Goal: Check status: Check status

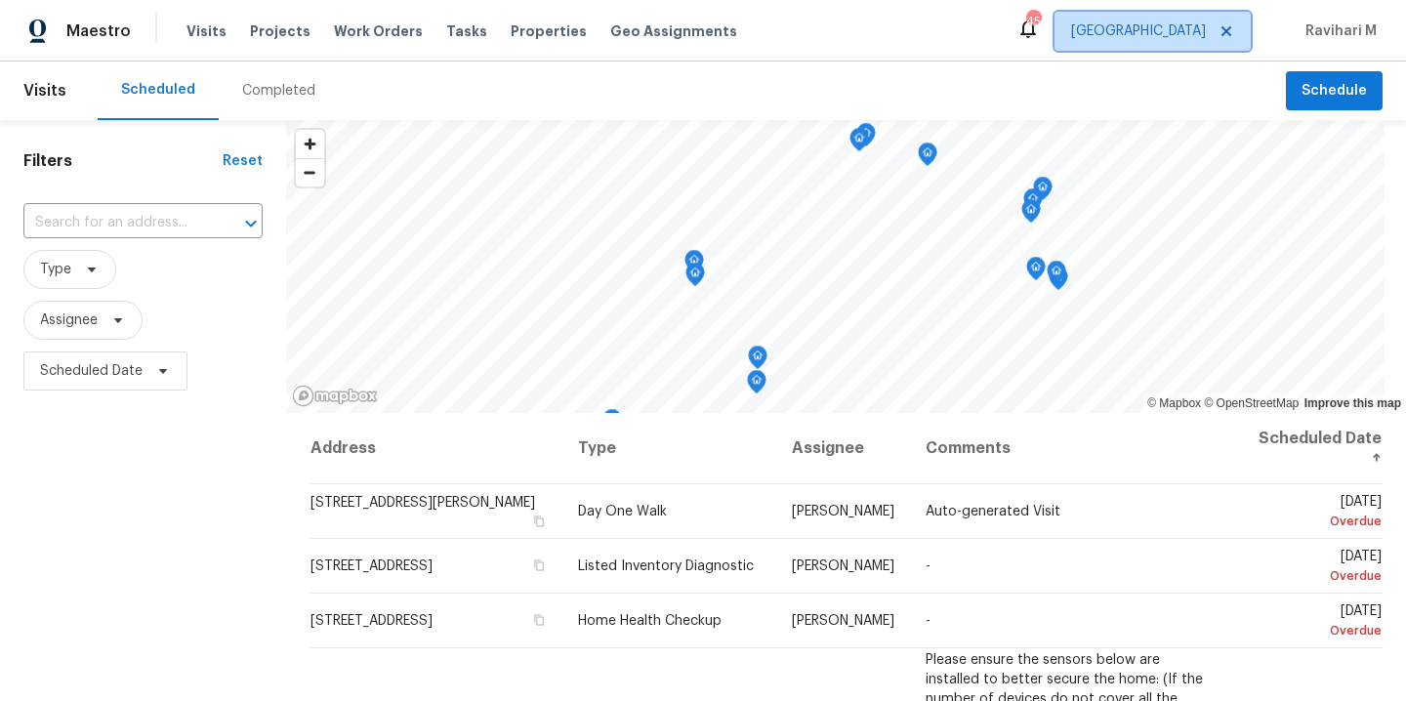
click at [1189, 25] on span "[GEOGRAPHIC_DATA]" at bounding box center [1138, 31] width 135 height 20
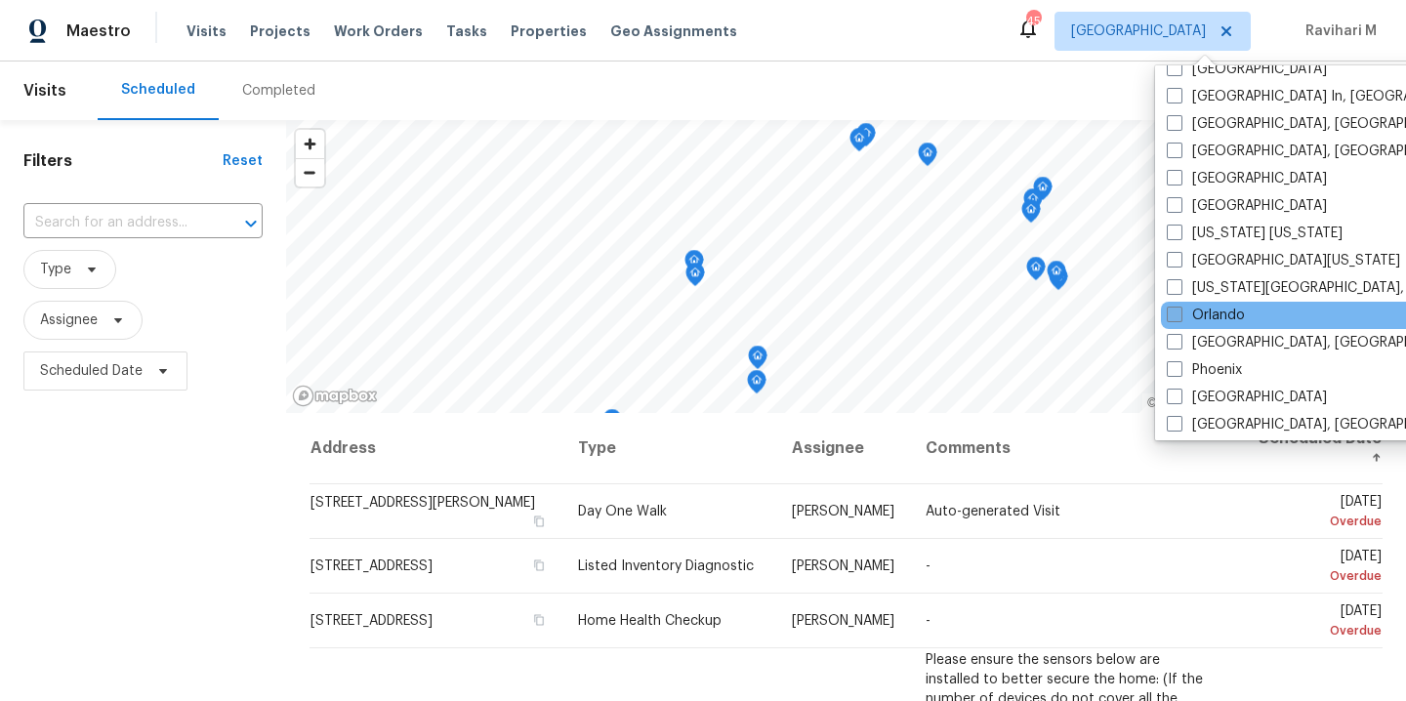
scroll to position [894, 0]
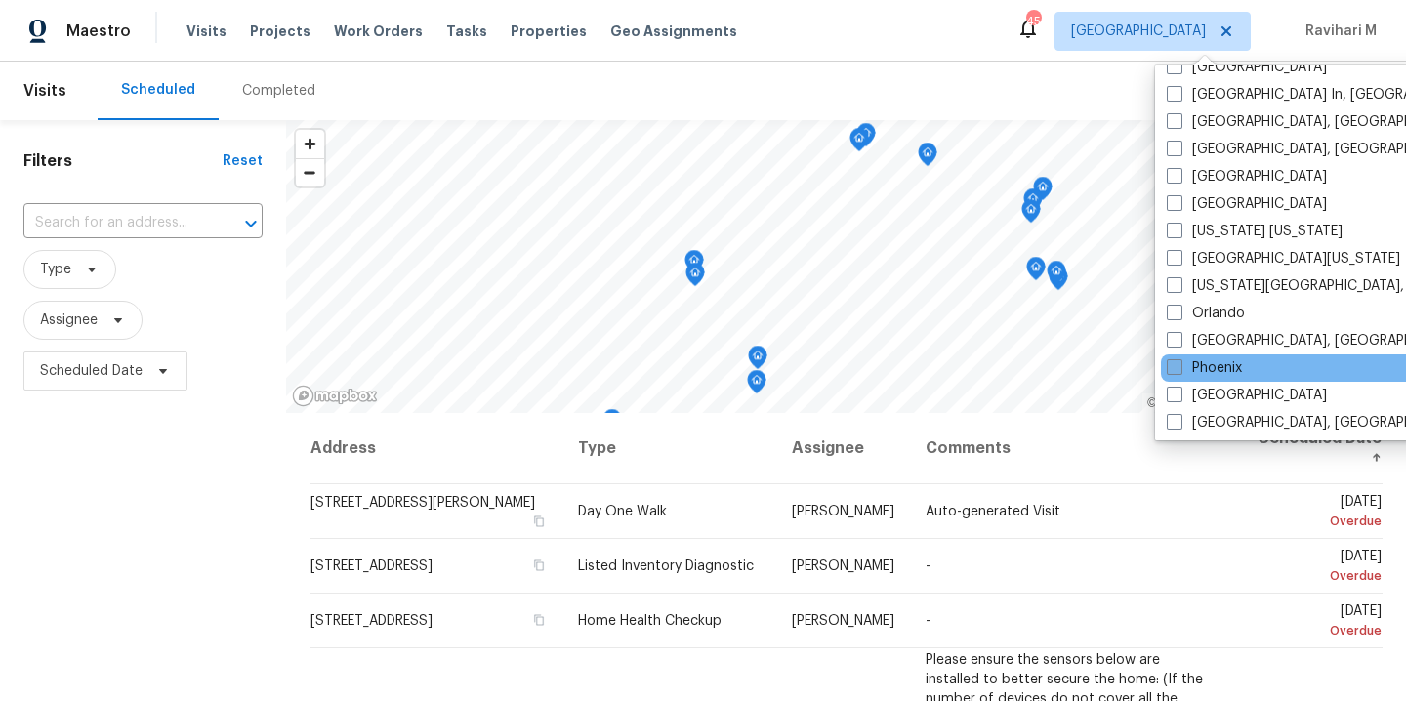
click at [1183, 365] on label "Phoenix" at bounding box center [1203, 368] width 75 height 20
click at [1179, 365] on input "Phoenix" at bounding box center [1172, 364] width 13 height 13
checkbox input "true"
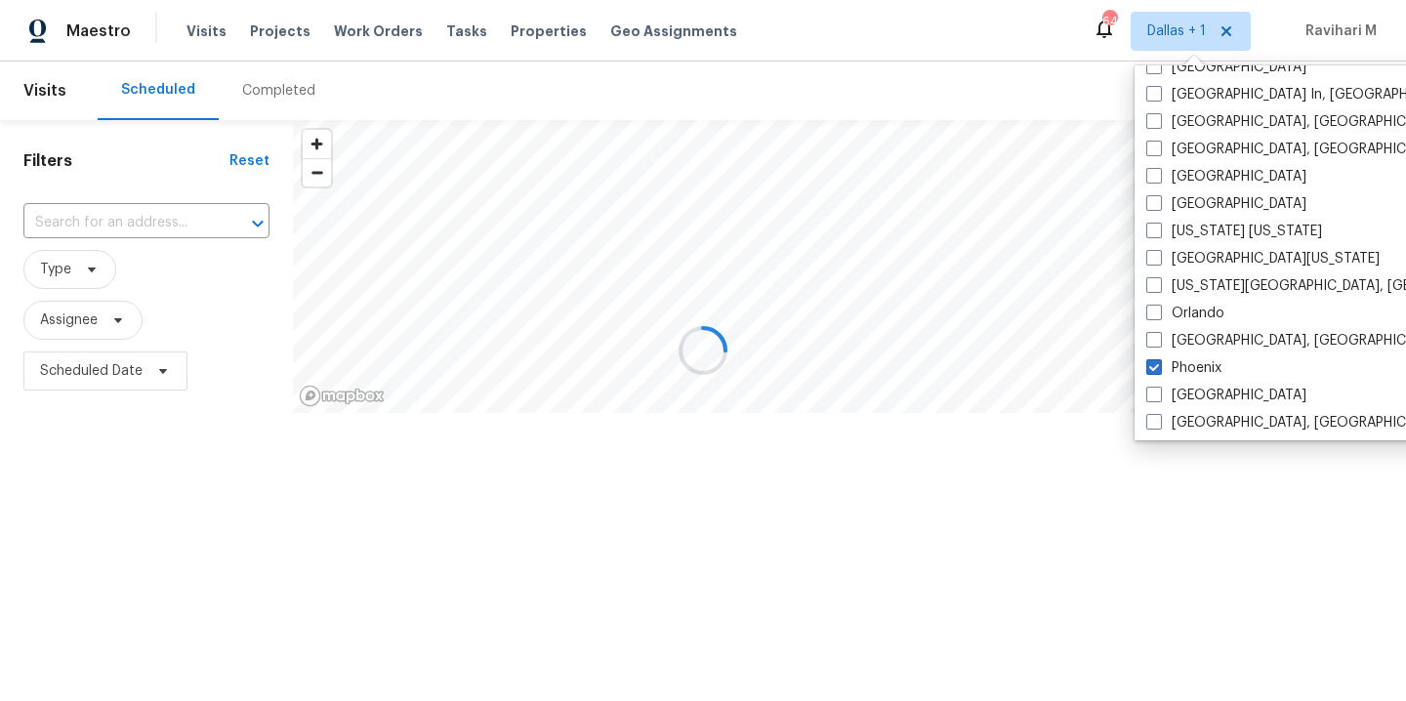
click at [267, 89] on div "Completed" at bounding box center [278, 91] width 73 height 20
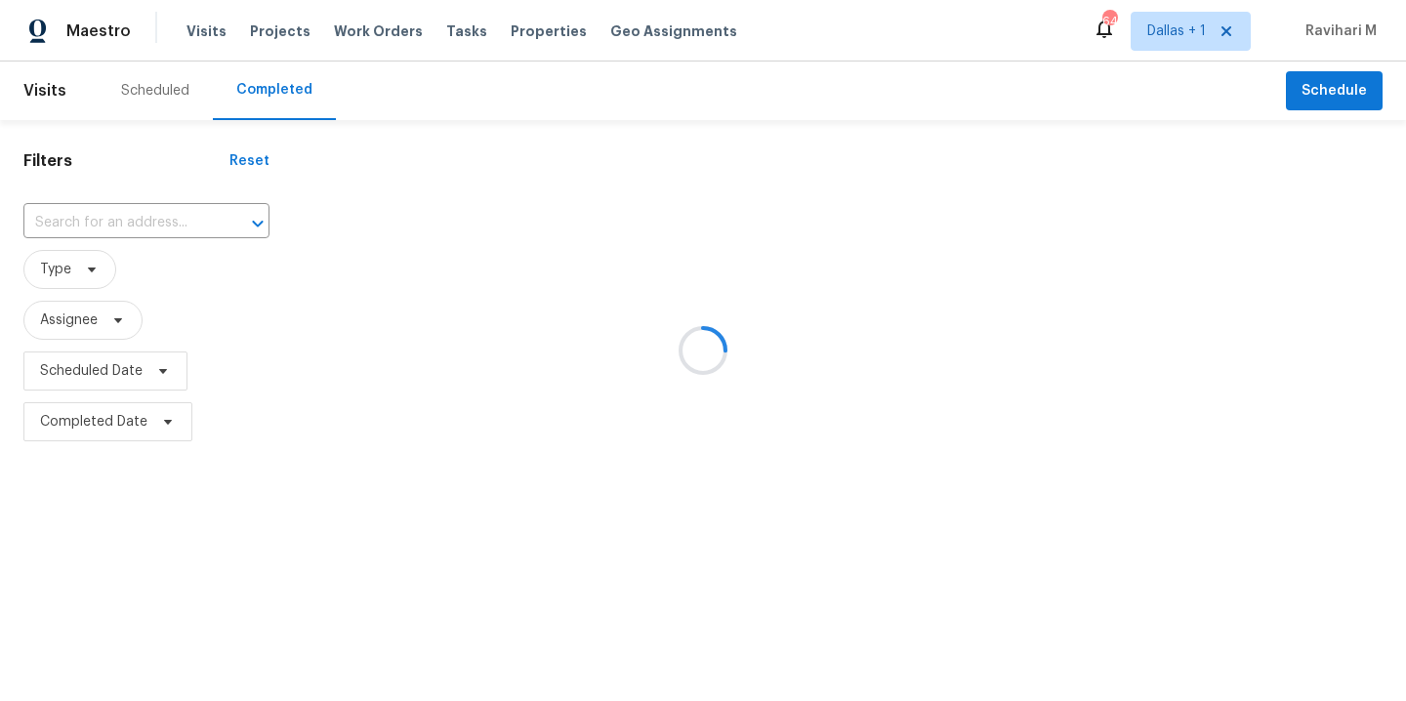
click at [267, 89] on div at bounding box center [703, 350] width 1406 height 701
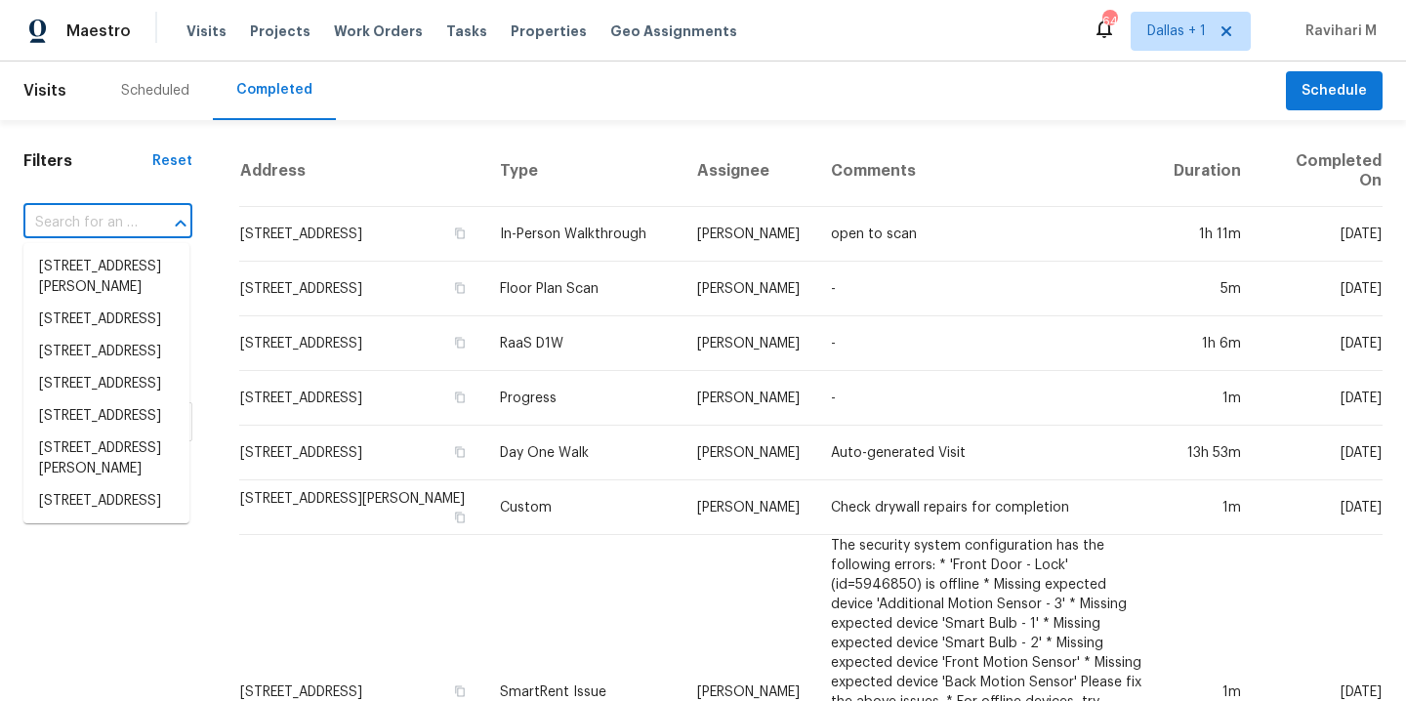
click at [93, 216] on input "text" at bounding box center [80, 223] width 114 height 30
paste input "[STREET_ADDRESS]"
type input "[STREET_ADDRESS]"
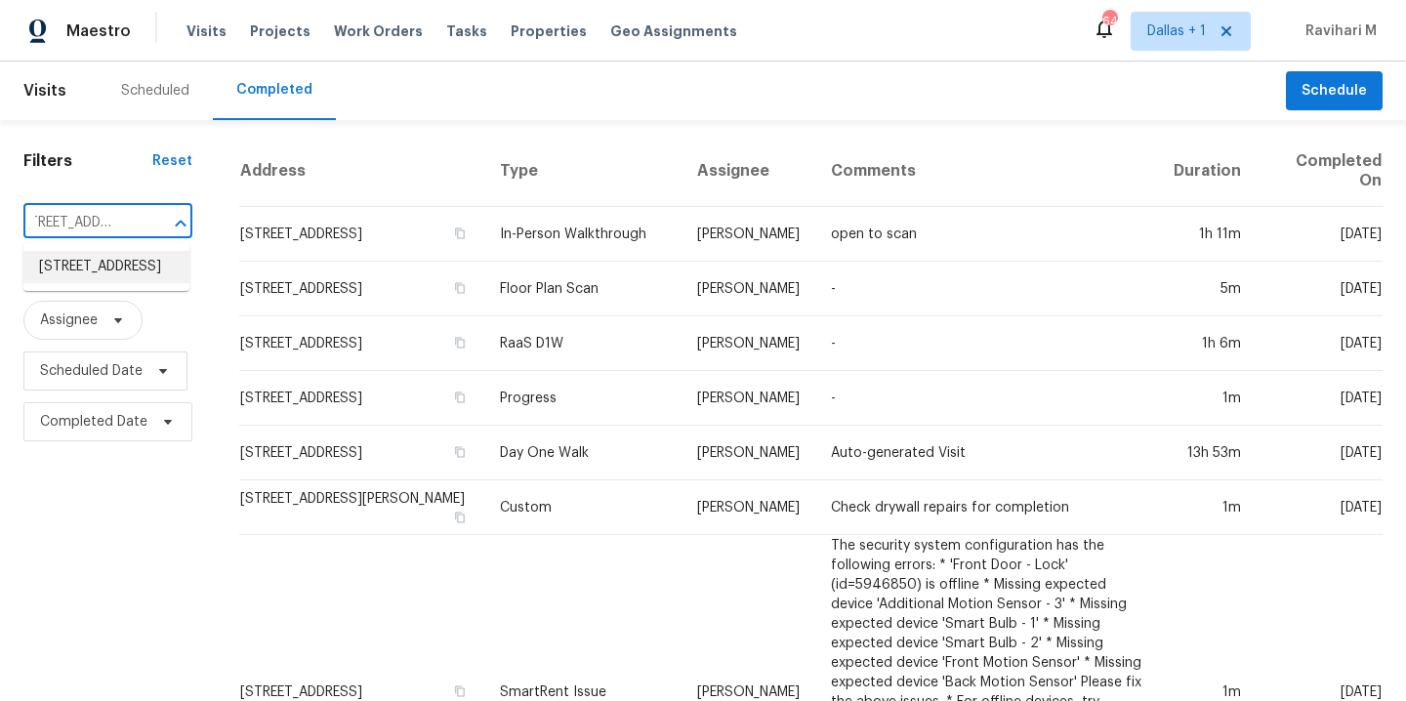
click at [97, 283] on li "[STREET_ADDRESS]" at bounding box center [106, 267] width 166 height 32
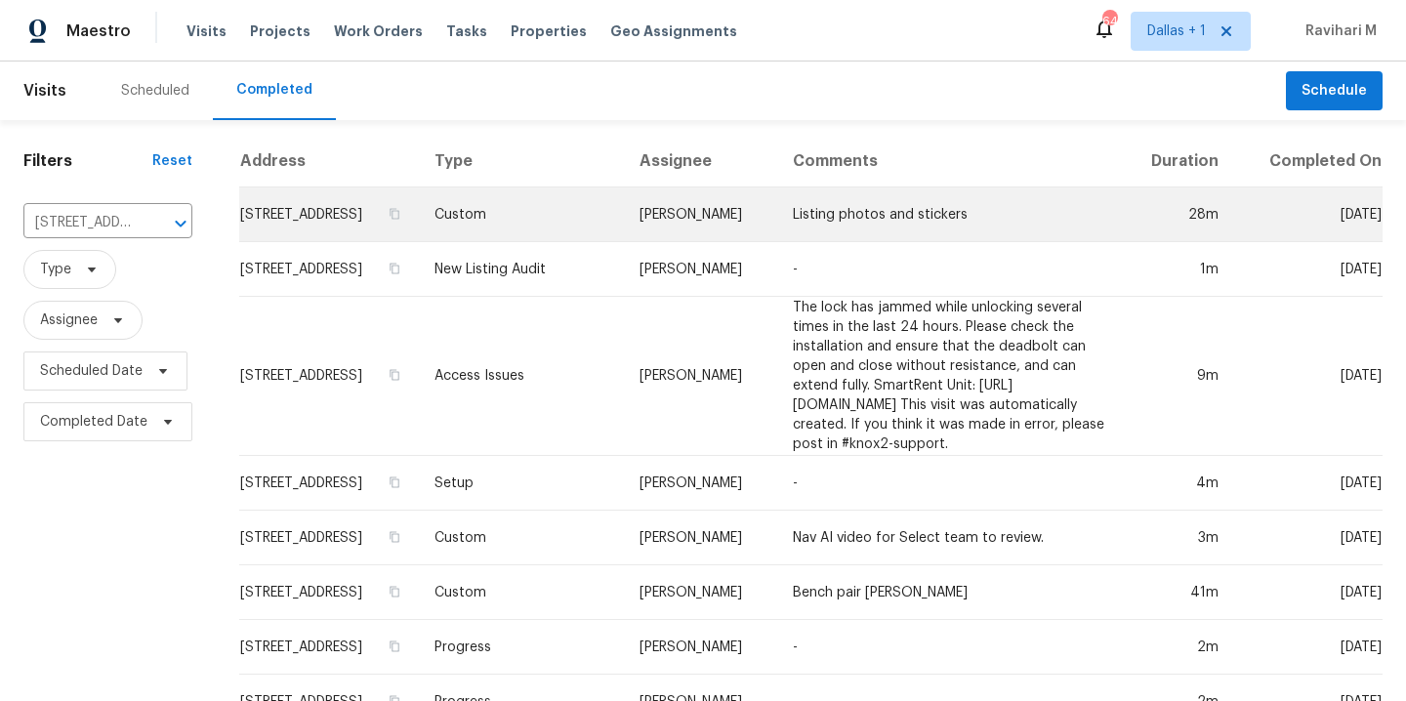
click at [708, 230] on td "[PERSON_NAME]" at bounding box center [701, 214] width 154 height 55
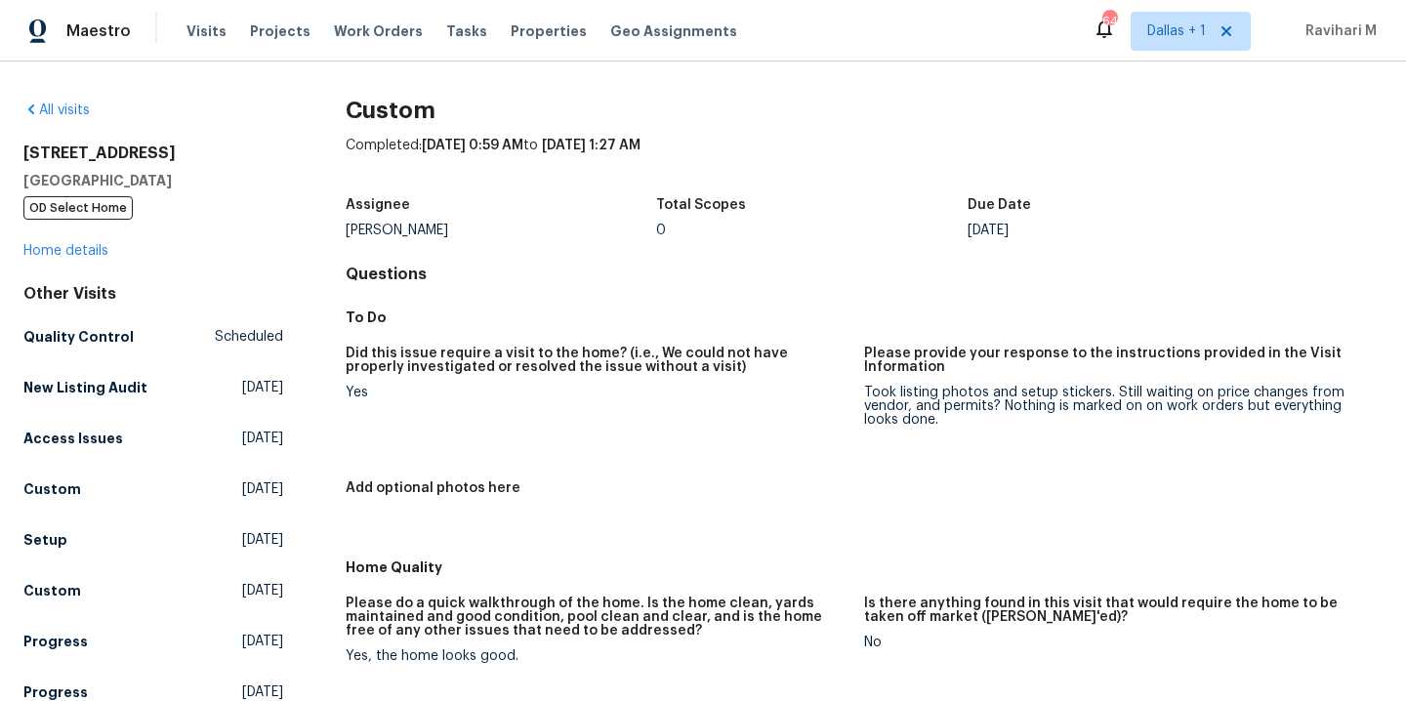
click at [879, 28] on div "Maestro Visits Projects Work Orders Tasks Properties Geo Assignments 64 [GEOGRA…" at bounding box center [703, 30] width 1406 height 61
click at [873, 17] on div "Maestro Visits Projects Work Orders Tasks Properties Geo Assignments 64 [GEOGRA…" at bounding box center [703, 30] width 1406 height 61
click at [866, 26] on div "Maestro Visits Projects Work Orders Tasks Properties Geo Assignments 64 [GEOGRA…" at bounding box center [703, 30] width 1406 height 61
click at [871, 28] on div "Maestro Visits Projects Work Orders Tasks Properties Geo Assignments 64 [GEOGRA…" at bounding box center [703, 30] width 1406 height 61
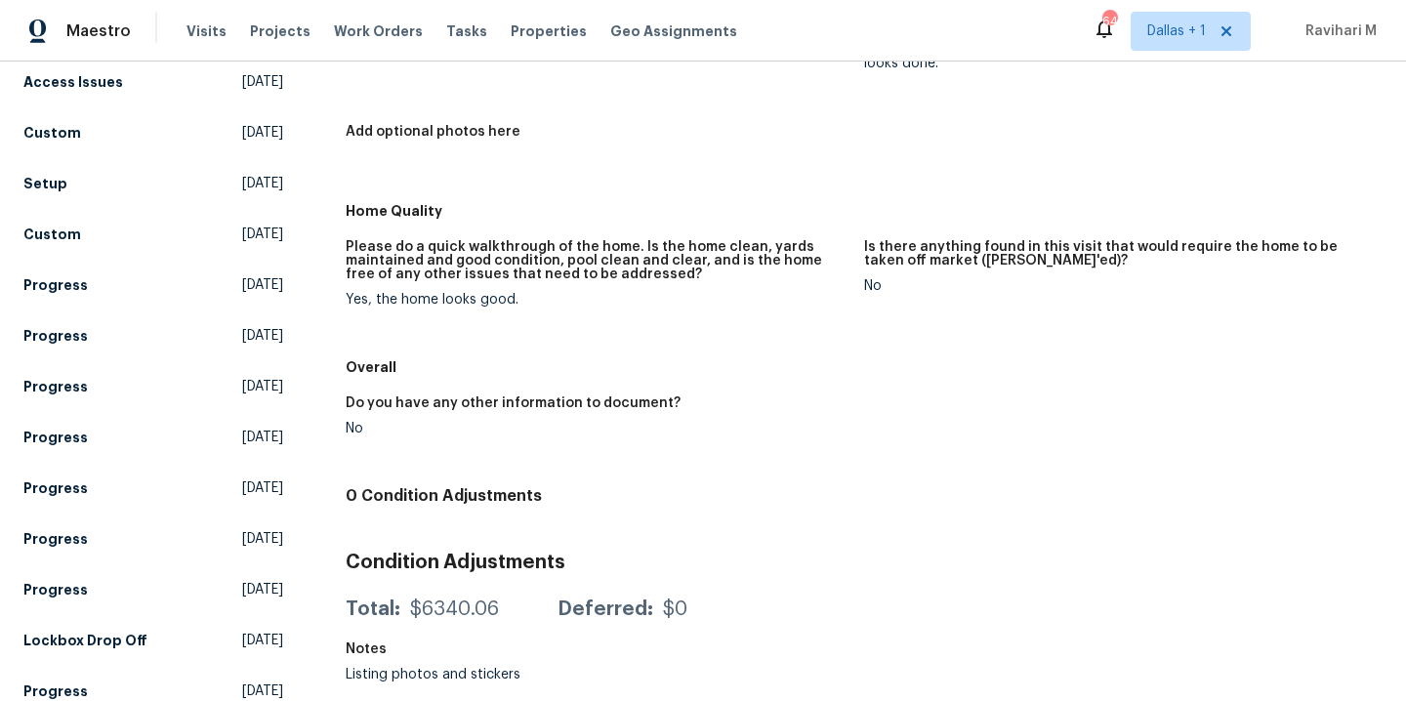
scroll to position [299, 0]
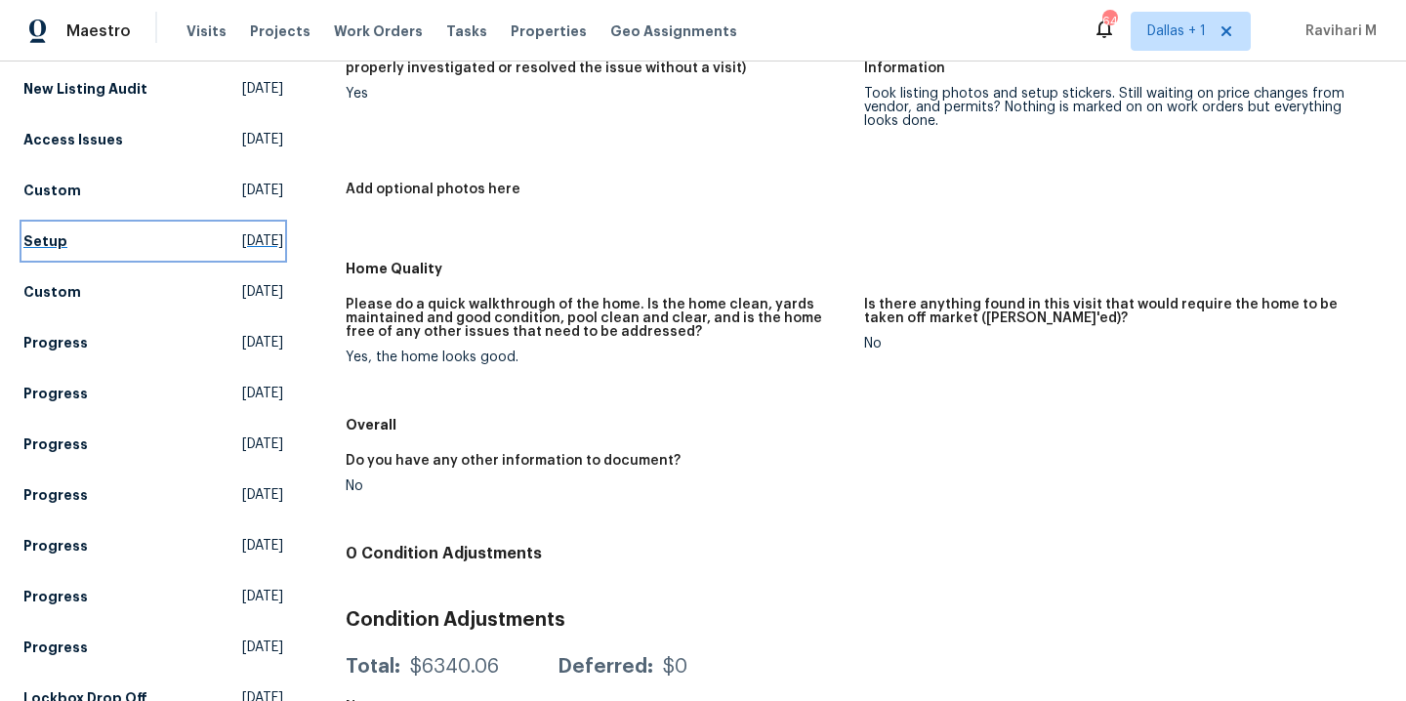
click at [212, 252] on link "Setup [DATE]" at bounding box center [153, 241] width 260 height 35
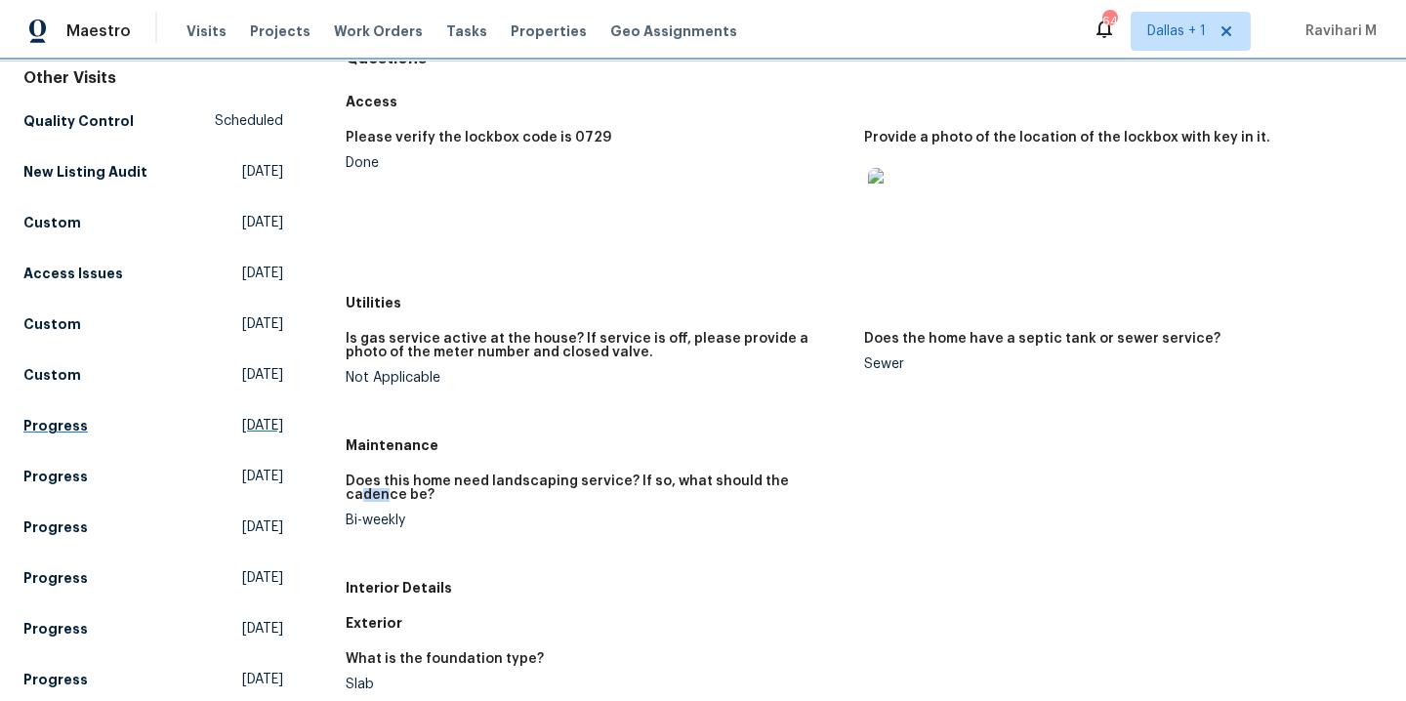
scroll to position [210, 0]
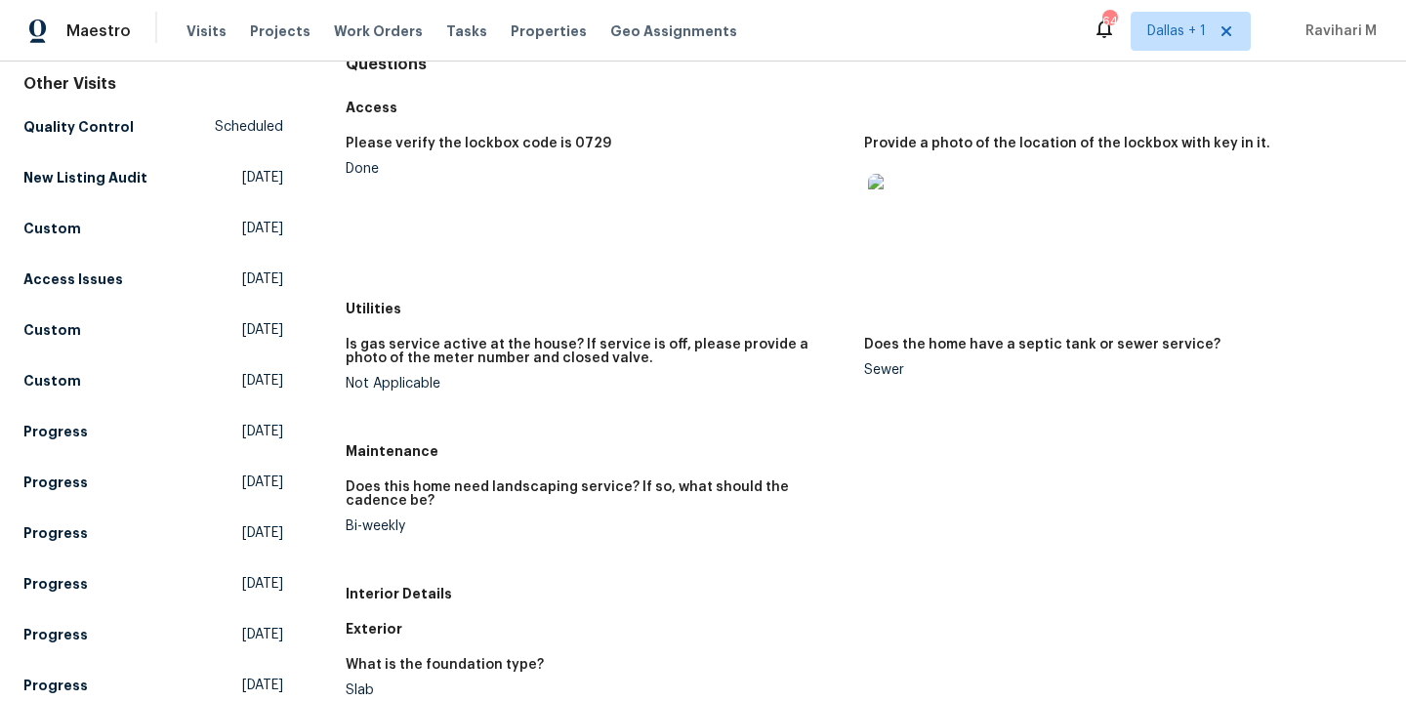
click at [469, 398] on figure "Is gas service active at the house? If service is off, please provide a photo o…" at bounding box center [605, 380] width 518 height 84
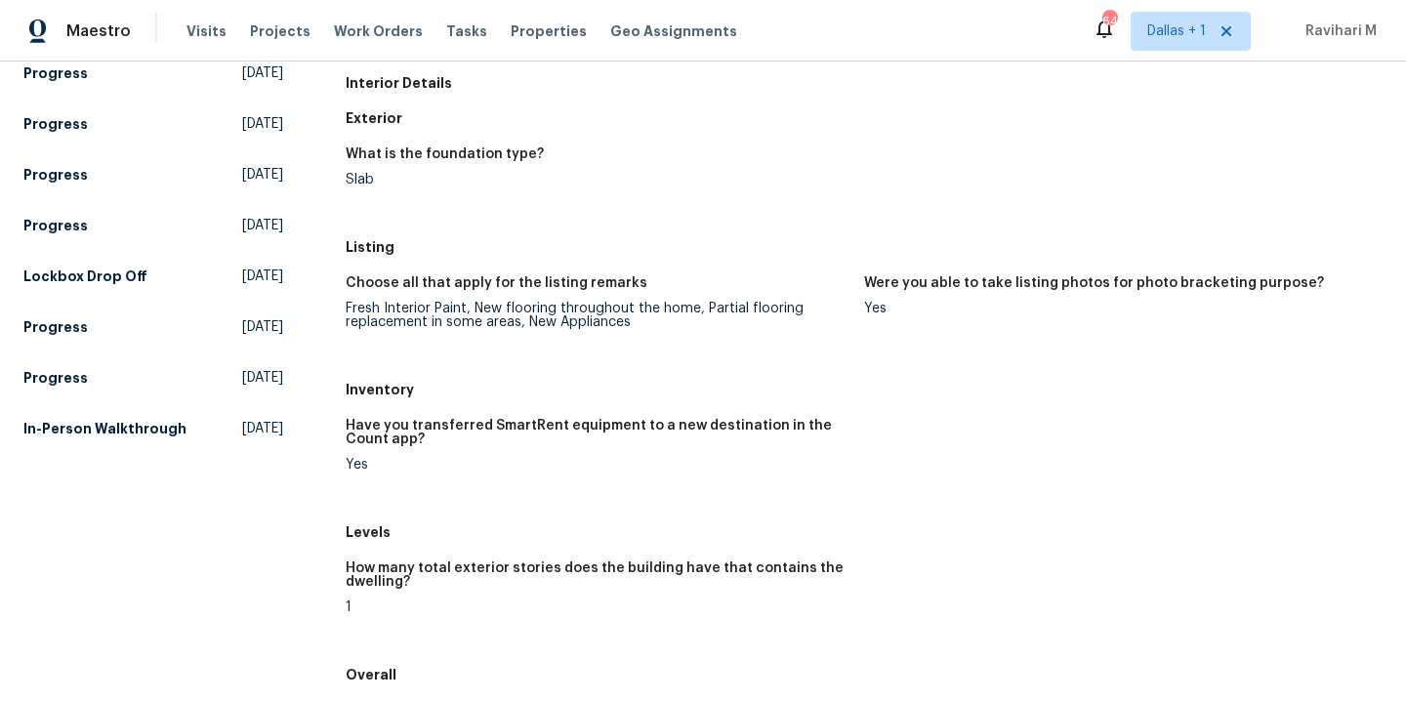
scroll to position [742, 0]
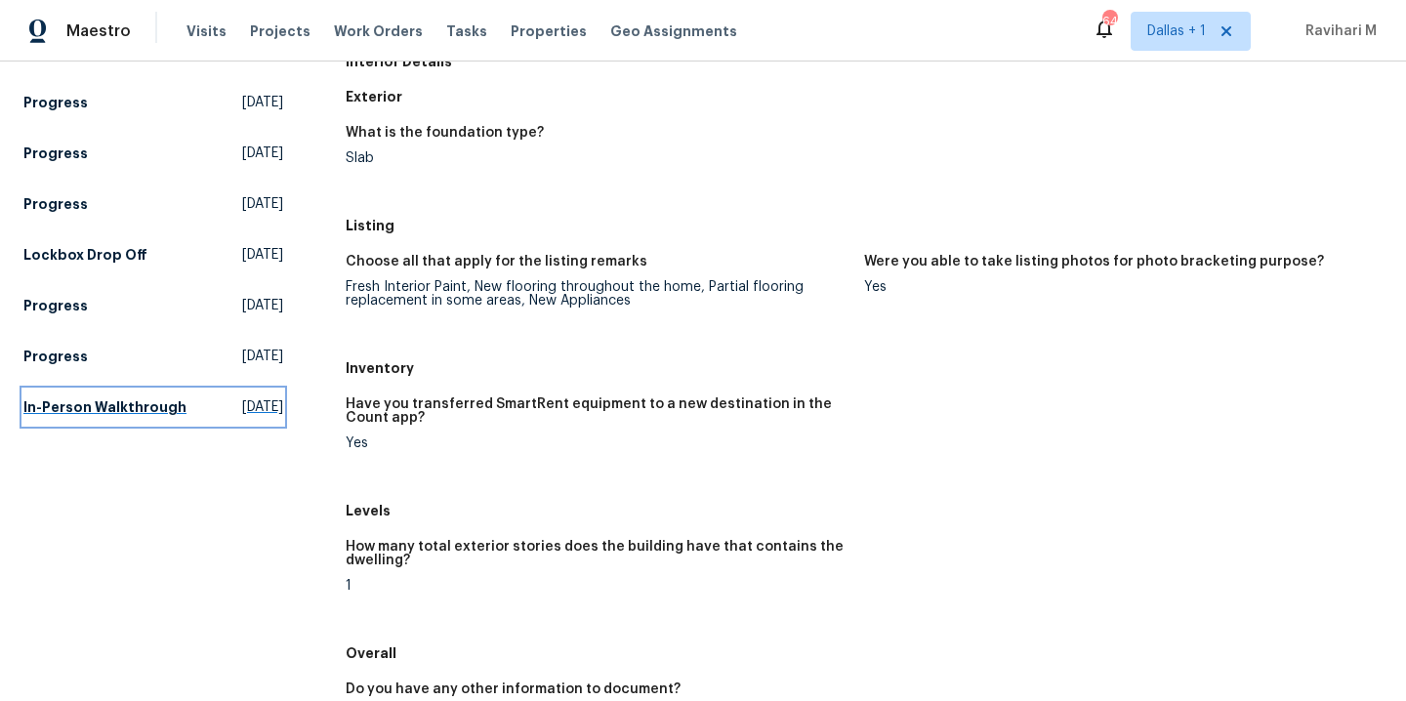
click at [242, 417] on span "[DATE]" at bounding box center [262, 407] width 41 height 20
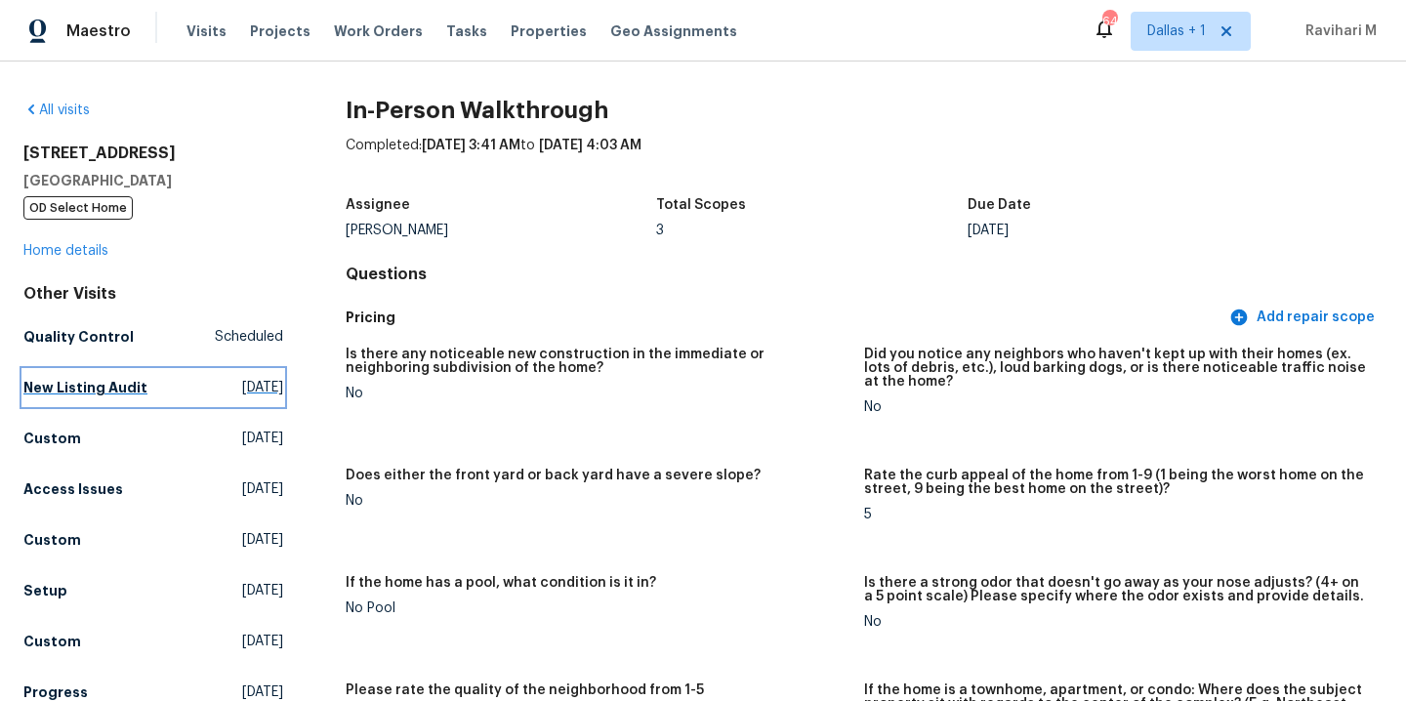
click at [242, 387] on span "[DATE]" at bounding box center [262, 388] width 41 height 20
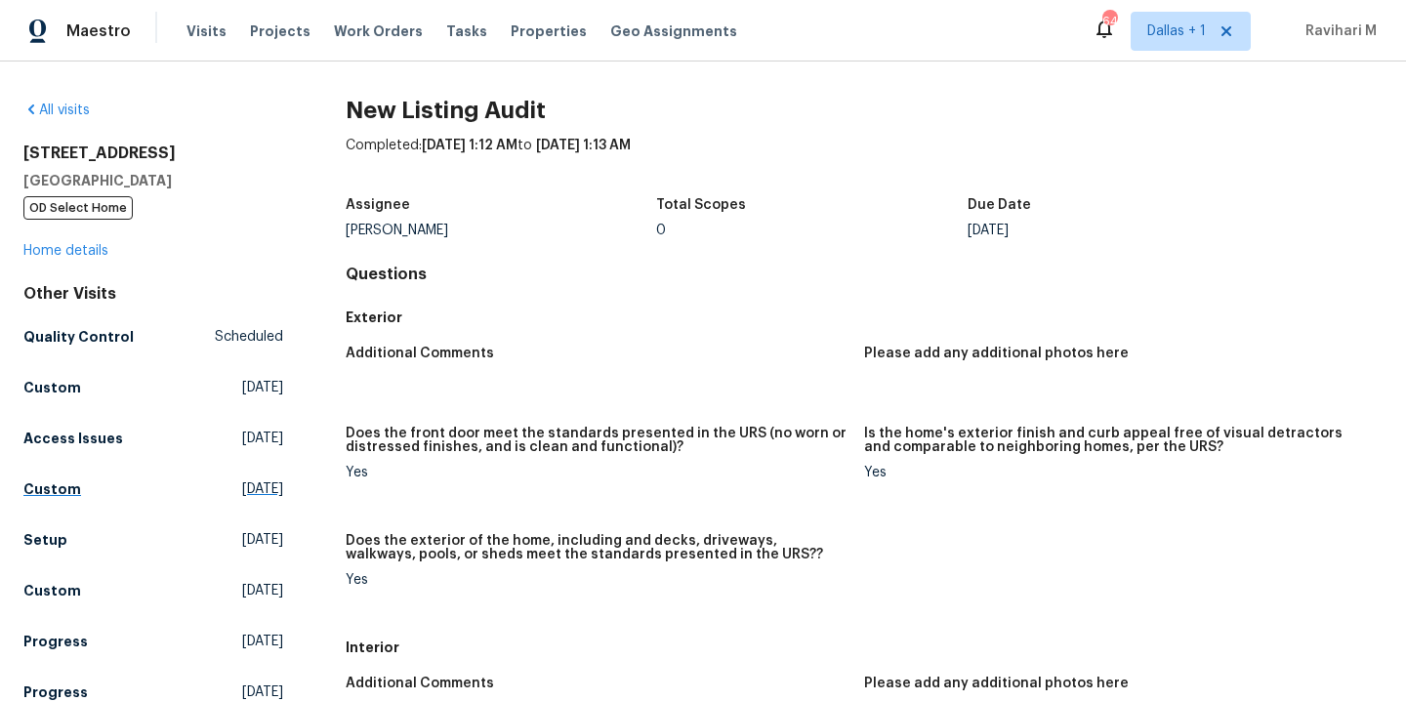
scroll to position [221, 0]
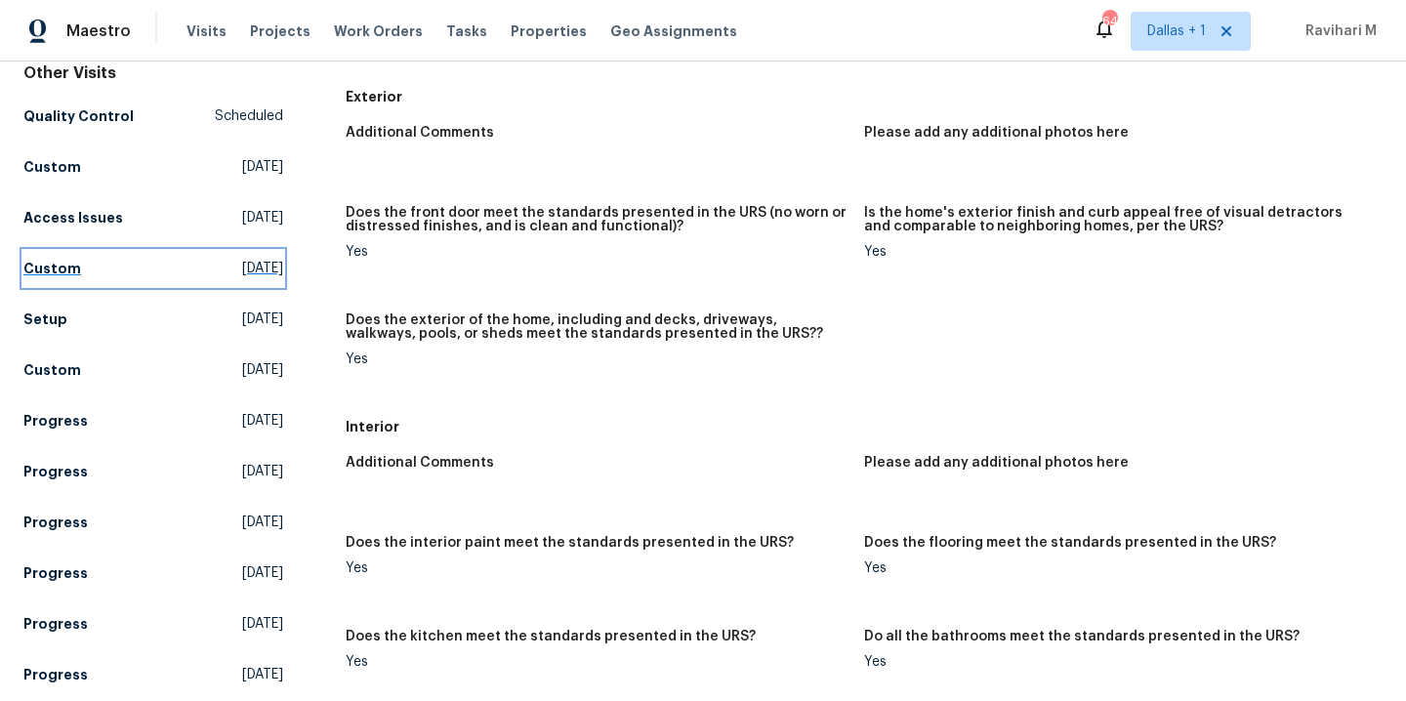
click at [242, 275] on span "[DATE]" at bounding box center [262, 269] width 41 height 20
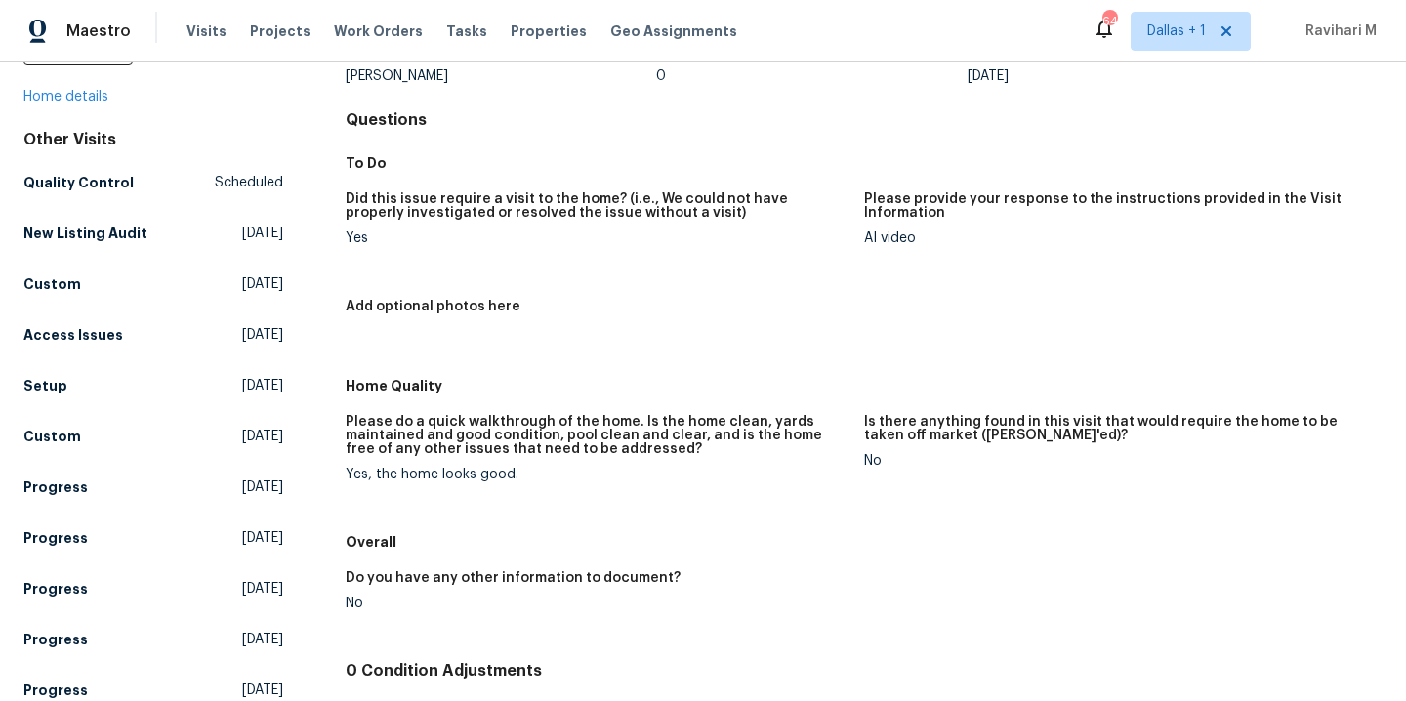
scroll to position [165, 0]
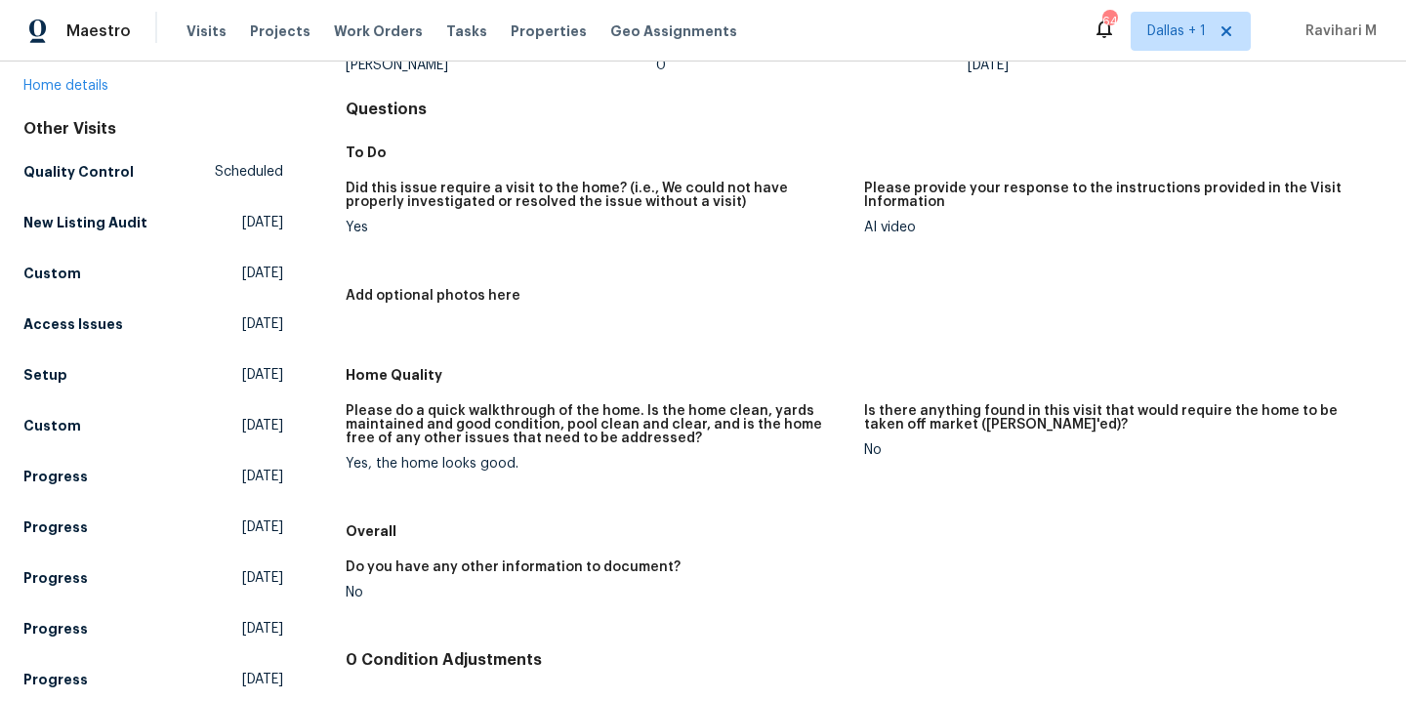
click at [213, 397] on div "Other Visits Quality Control Scheduled New Listing Audit [DATE] Custom [DATE] A…" at bounding box center [153, 560] width 260 height 882
click at [242, 375] on span "[DATE]" at bounding box center [262, 375] width 41 height 20
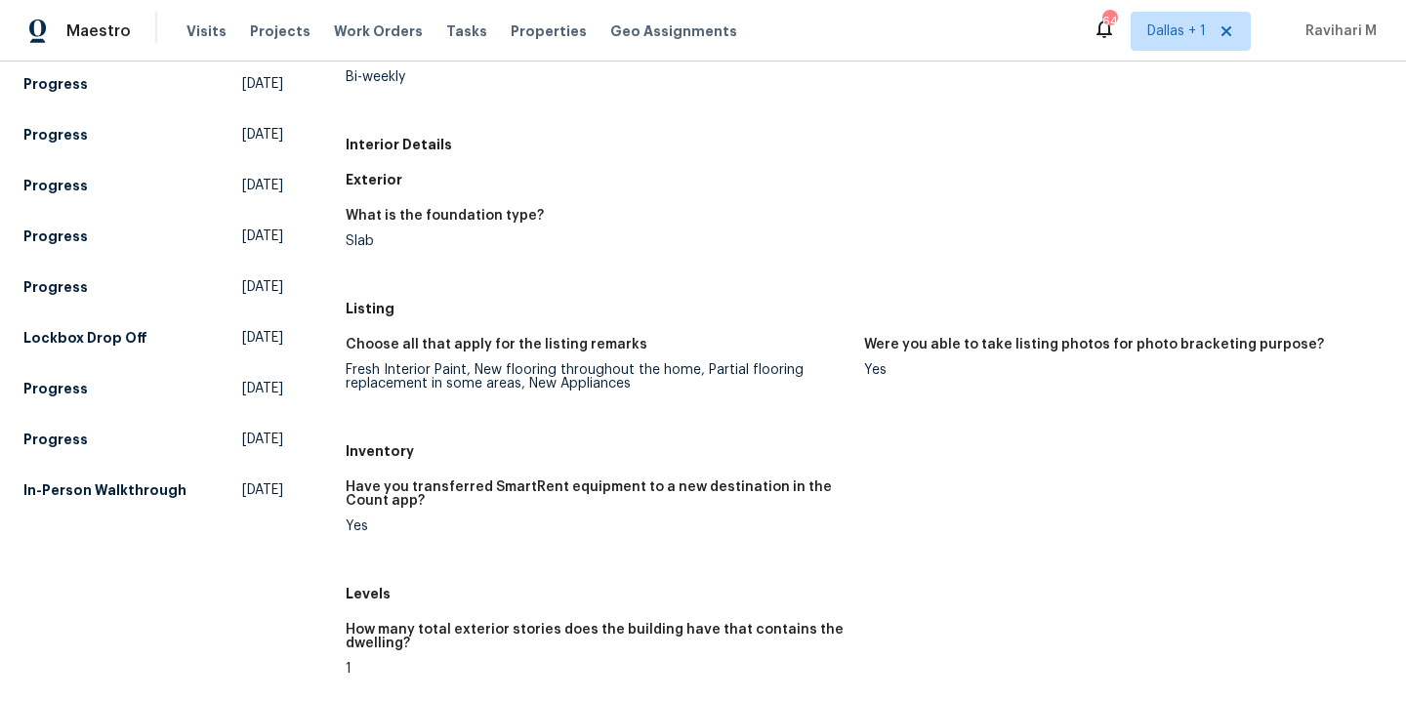
scroll to position [323, 0]
